Goal: Check status

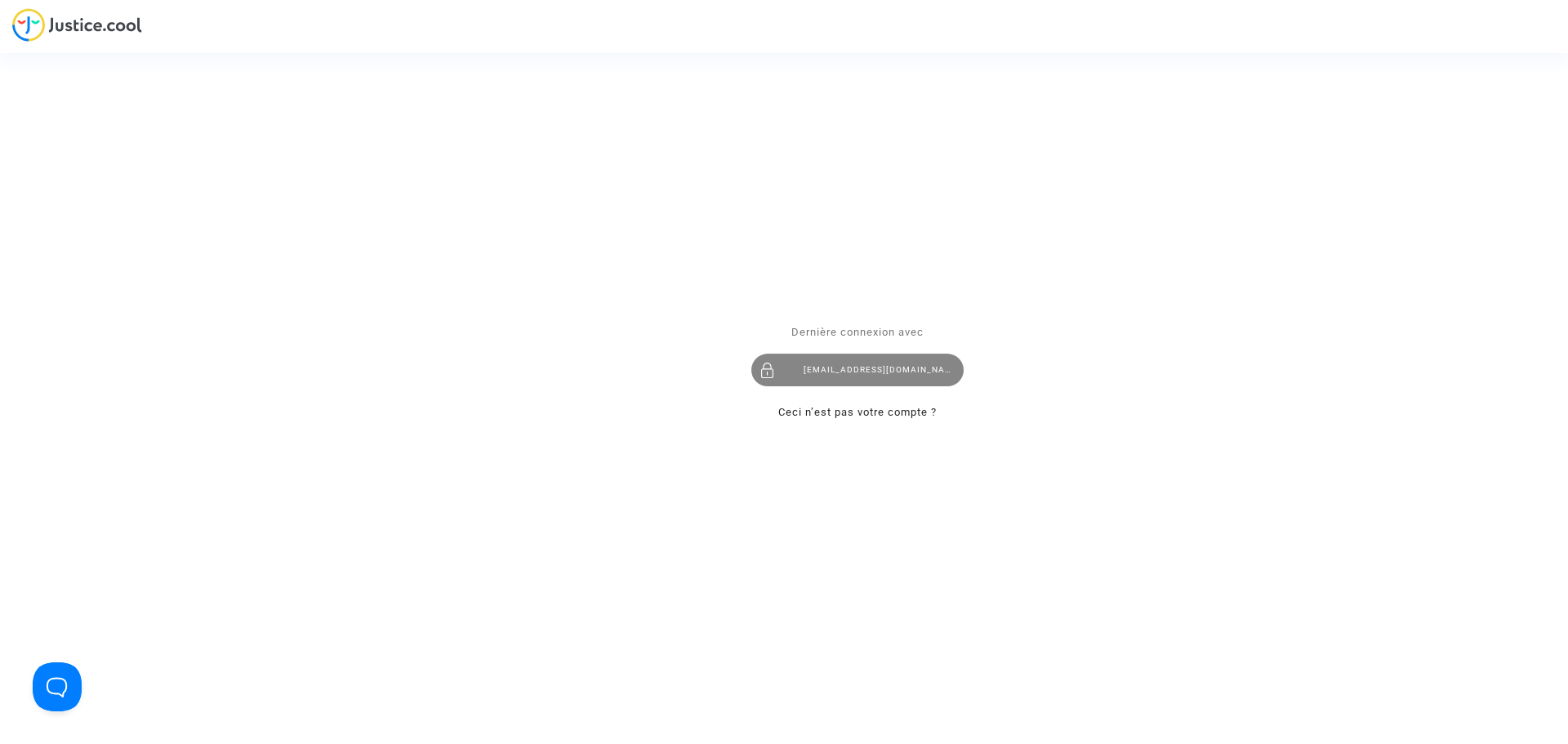
click at [859, 375] on div "[EMAIL_ADDRESS][DOMAIN_NAME]" at bounding box center [857, 369] width 212 height 32
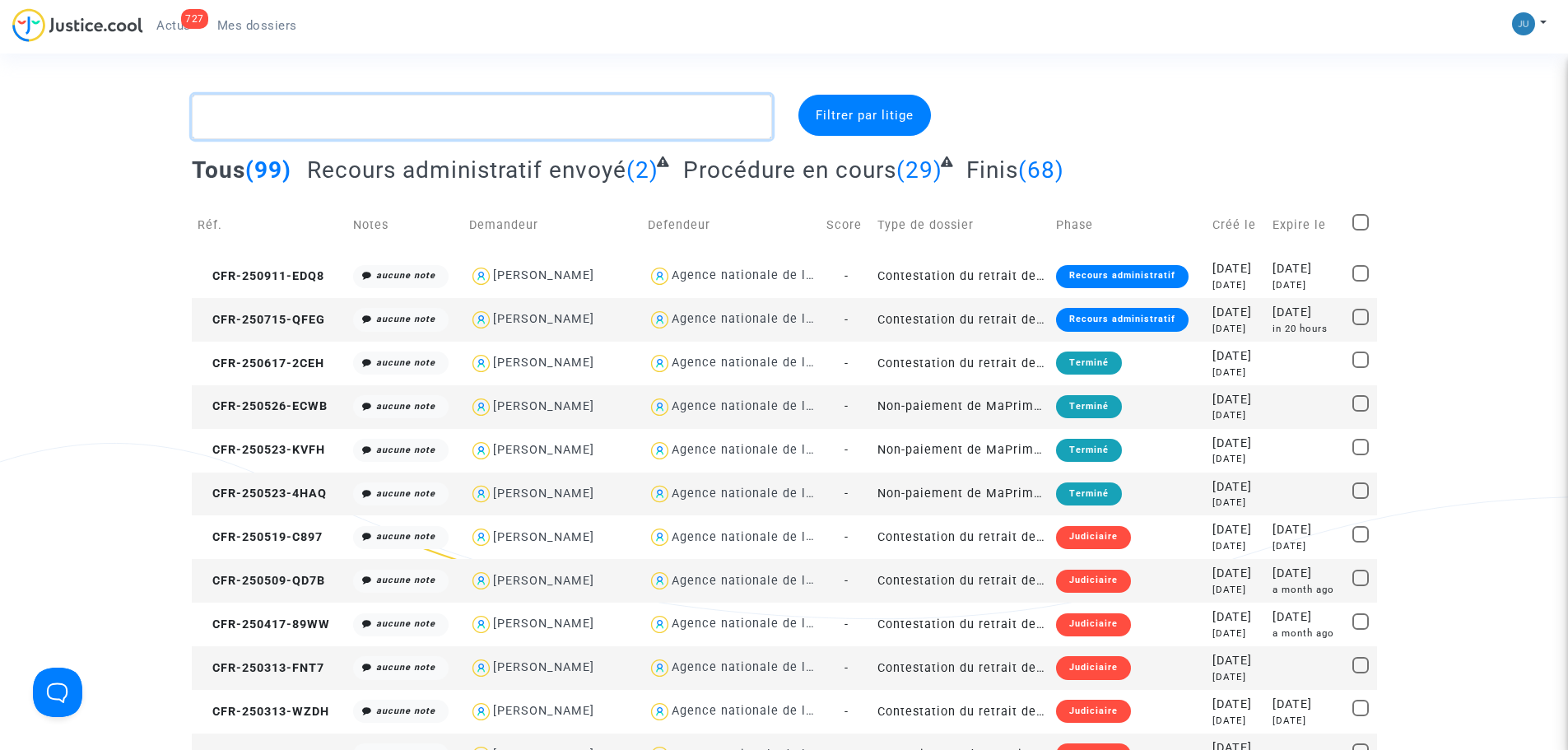
click at [271, 113] on textarea at bounding box center [482, 116] width 580 height 44
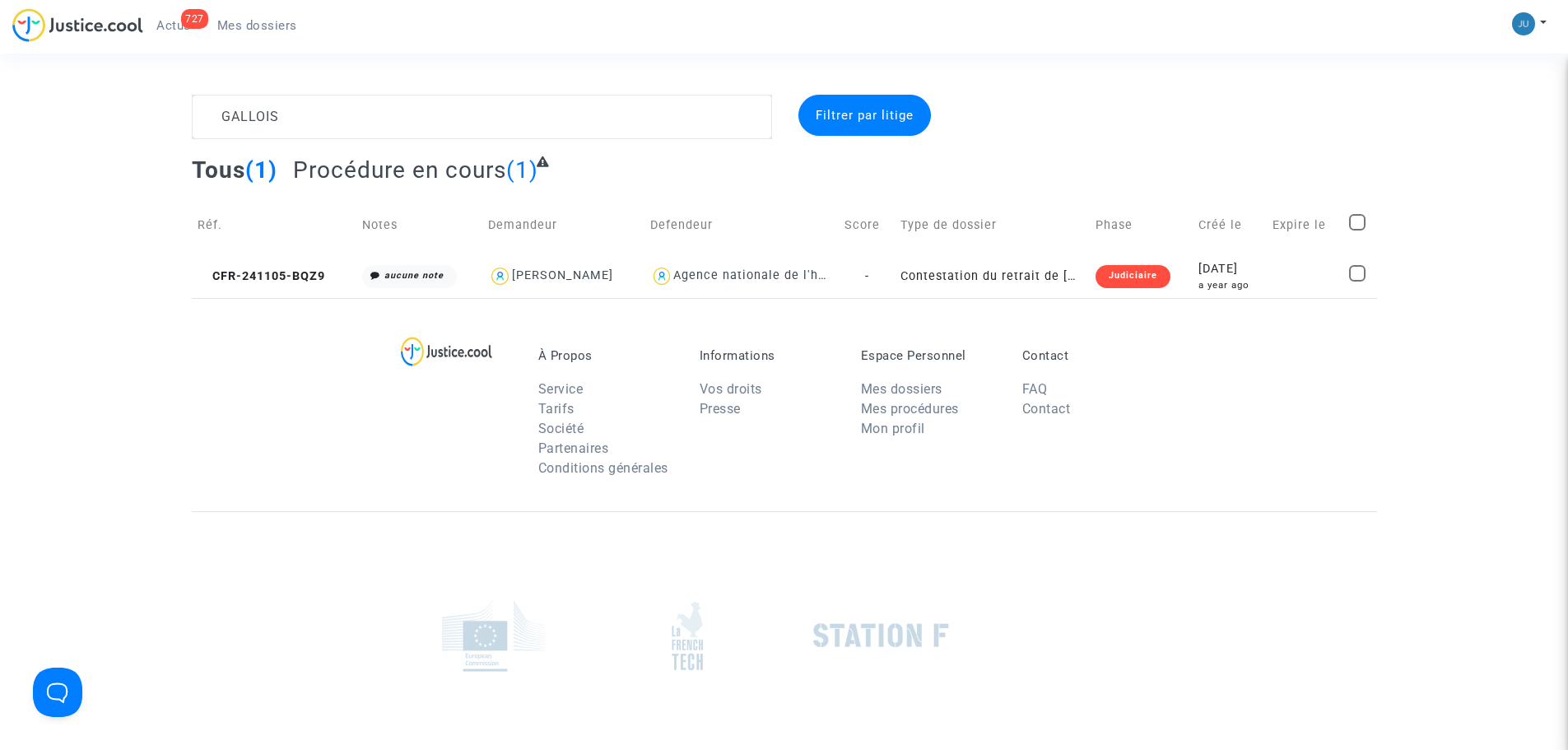
click at [644, 252] on td "Defendeur" at bounding box center [742, 225] width 195 height 59
click at [676, 251] on td "Defendeur" at bounding box center [742, 225] width 195 height 59
click at [708, 285] on div "Agence nationale de l'habitat" at bounding box center [742, 276] width 184 height 23
click at [1099, 287] on div "Judiciaire" at bounding box center [1132, 276] width 75 height 23
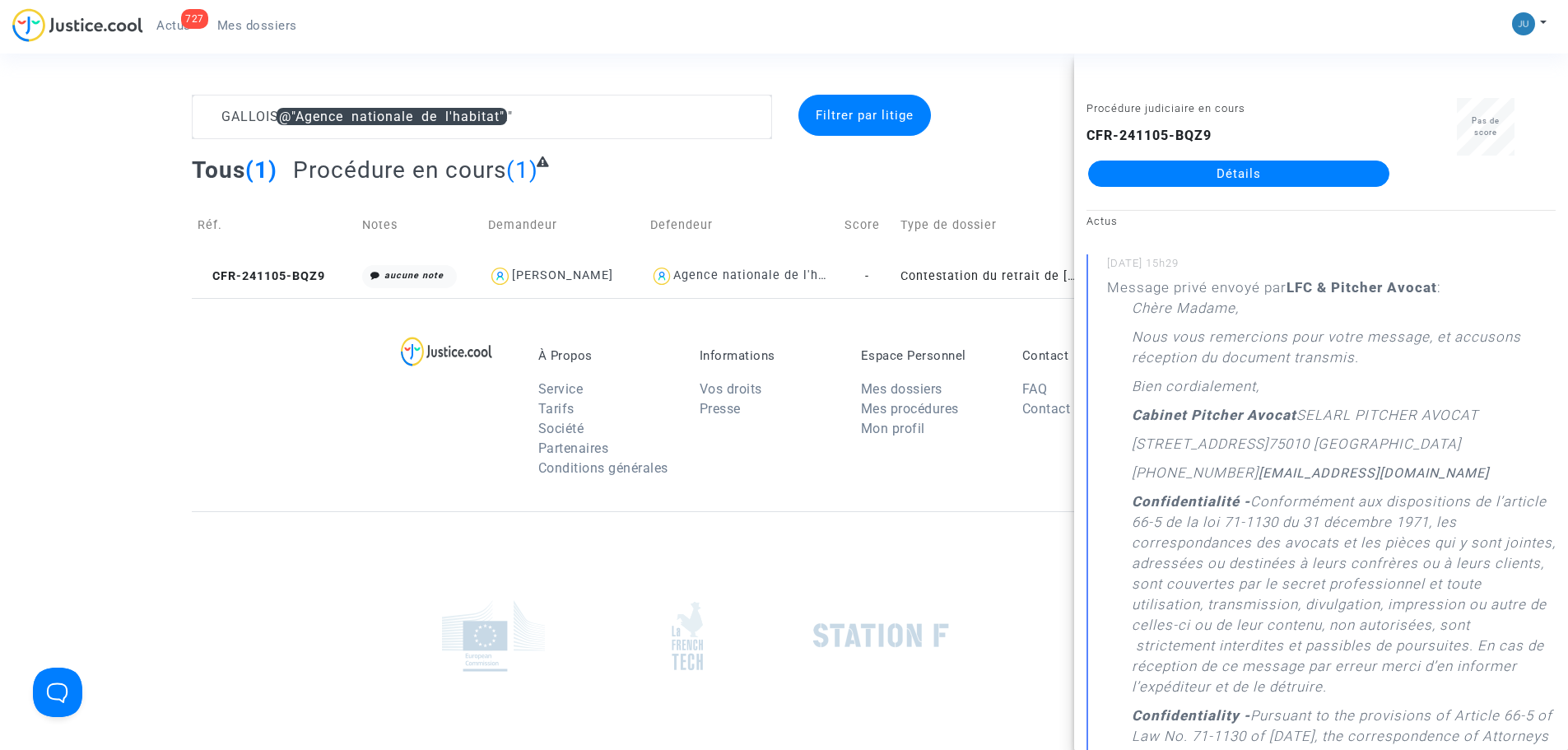
click at [195, 328] on div "À Propos Service Tarifs Société Partenaires Conditions générales Informations V…" at bounding box center [784, 405] width 1185 height 213
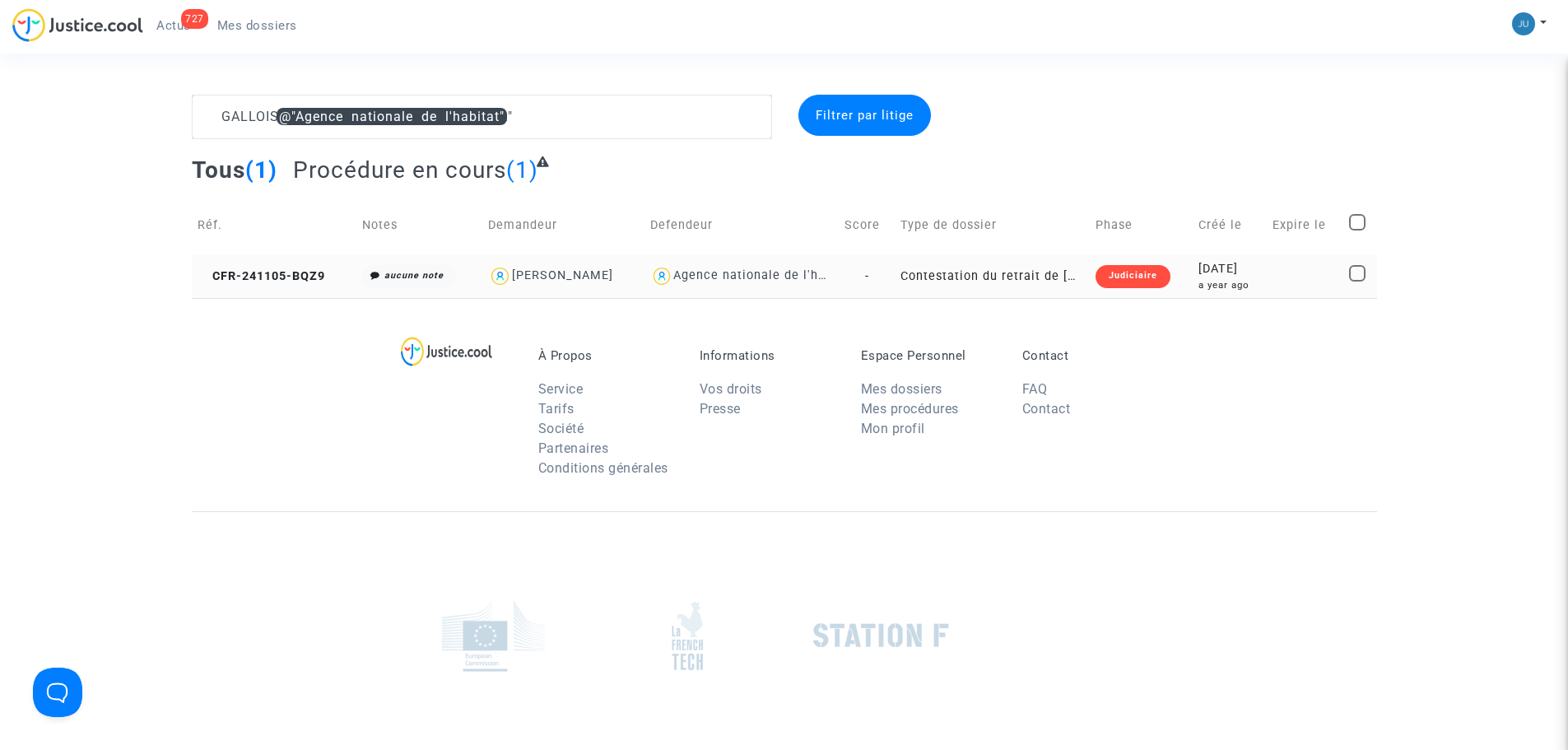
click at [673, 276] on div "Agence nationale de l'habitat" at bounding box center [763, 275] width 181 height 14
type textarea "GALLOIS"
drag, startPoint x: 1103, startPoint y: 276, endPoint x: 1120, endPoint y: 342, distance: 68.2
click at [1102, 276] on div "Judiciaire" at bounding box center [1132, 276] width 75 height 23
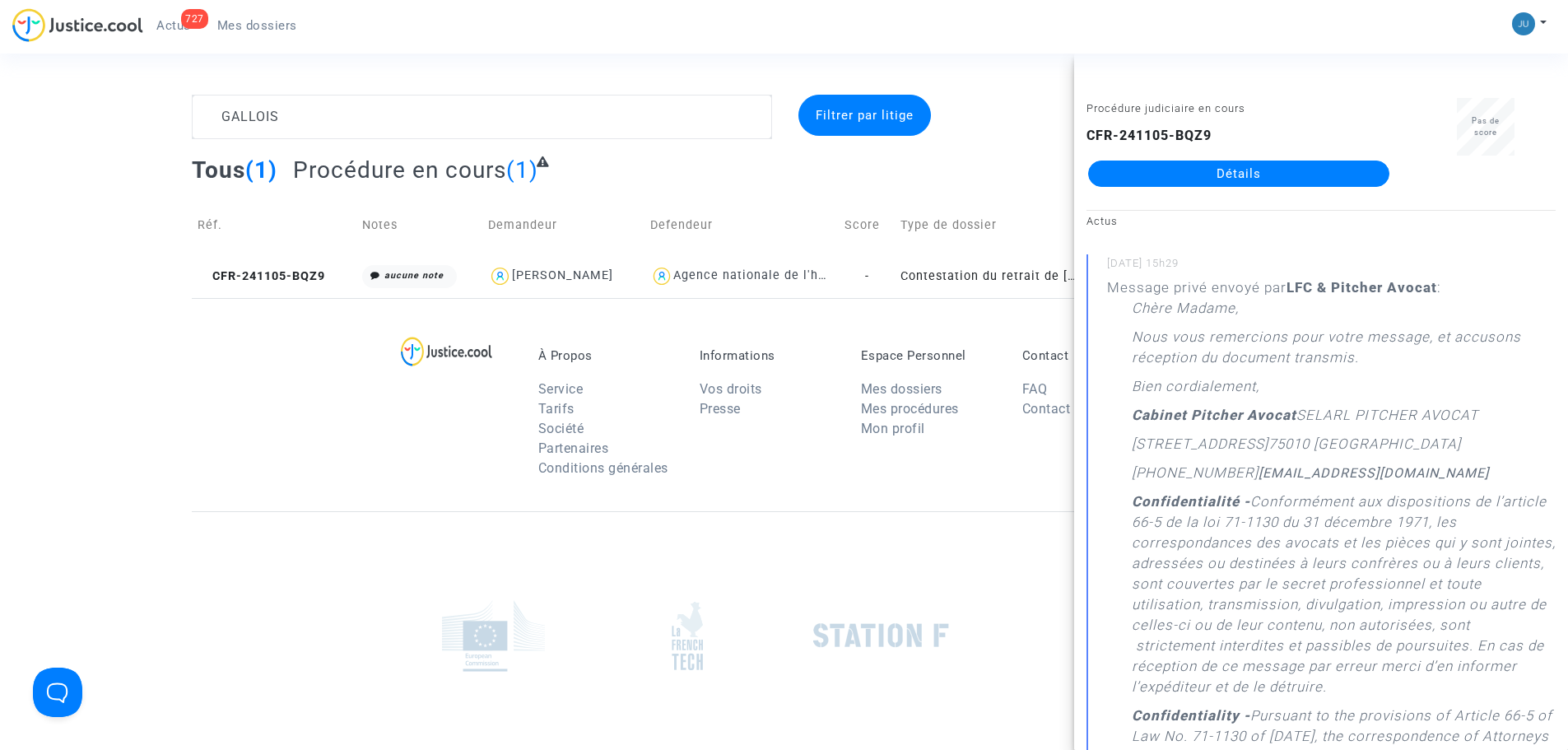
click at [1252, 170] on link "Détails" at bounding box center [1238, 173] width 301 height 26
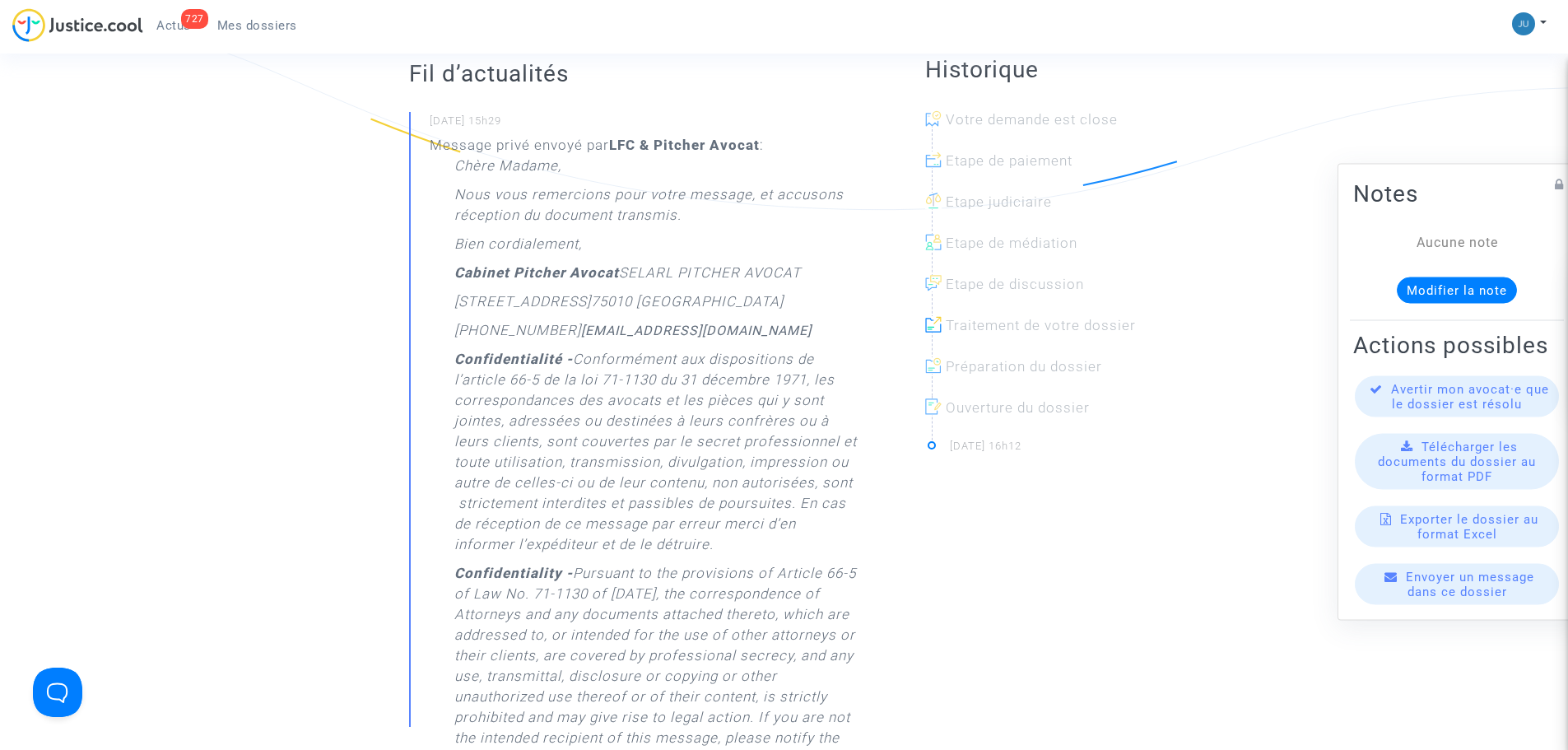
scroll to position [411, 0]
drag, startPoint x: 465, startPoint y: 199, endPoint x: 762, endPoint y: 200, distance: 297.0
click at [762, 200] on p "Nous vous remercions pour votre message, et accusons réception du document tran…" at bounding box center [656, 206] width 405 height 49
click at [775, 197] on p "Nous vous remercions pour votre message, et accusons réception du document tran…" at bounding box center [656, 206] width 405 height 49
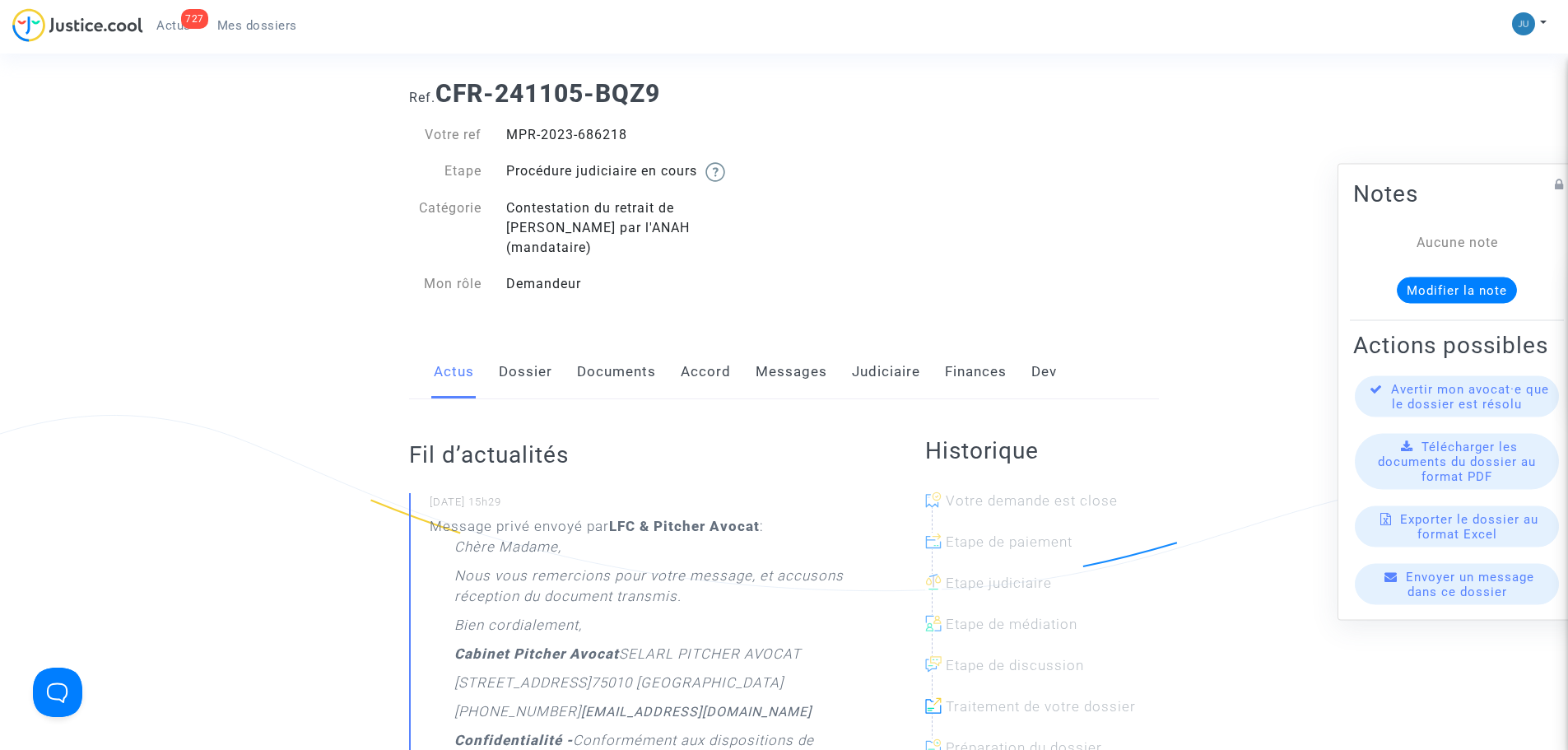
scroll to position [0, 0]
